Goal: Navigation & Orientation: Find specific page/section

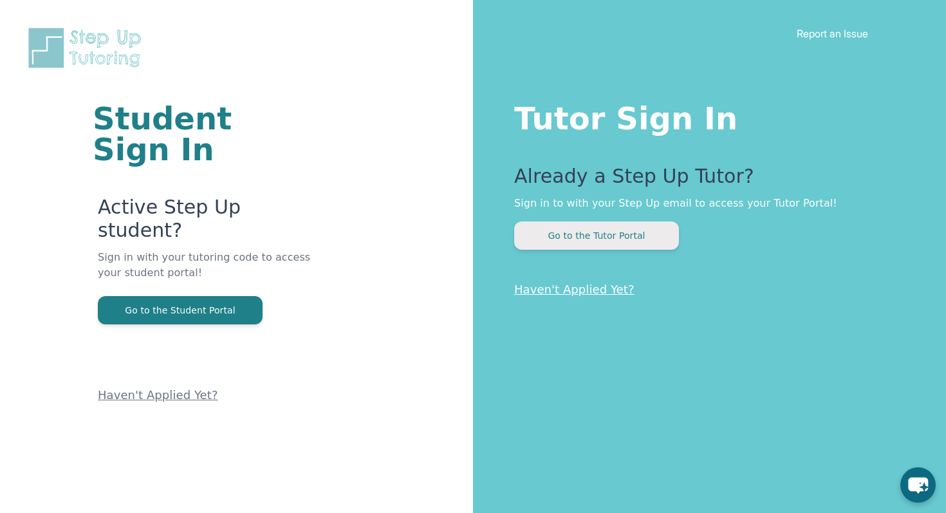
click at [588, 226] on button "Go to the Tutor Portal" at bounding box center [596, 235] width 165 height 28
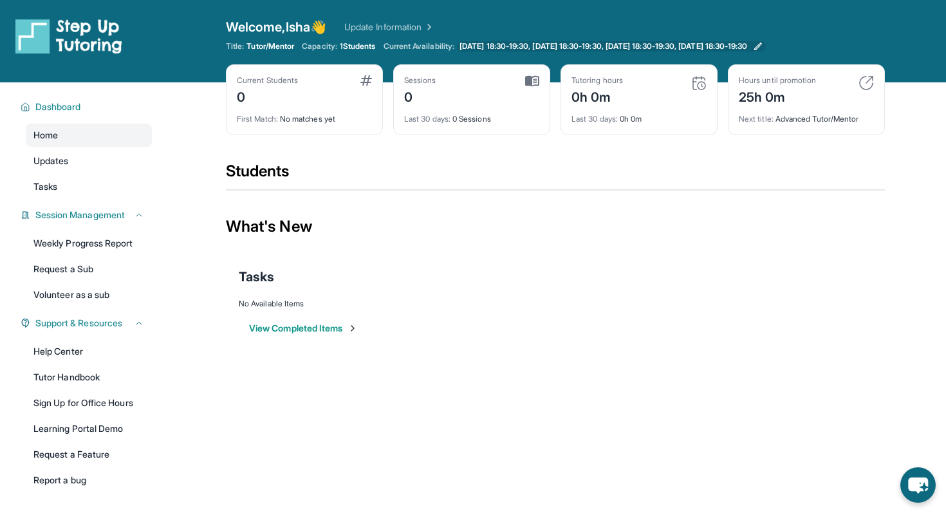
click at [580, 41] on span "[DATE] 18:30-19:30, [DATE] 18:30-19:30, [DATE] 18:30-19:30, [DATE] 18:30-19:30" at bounding box center [604, 46] width 288 height 10
